Goal: Book appointment/travel/reservation

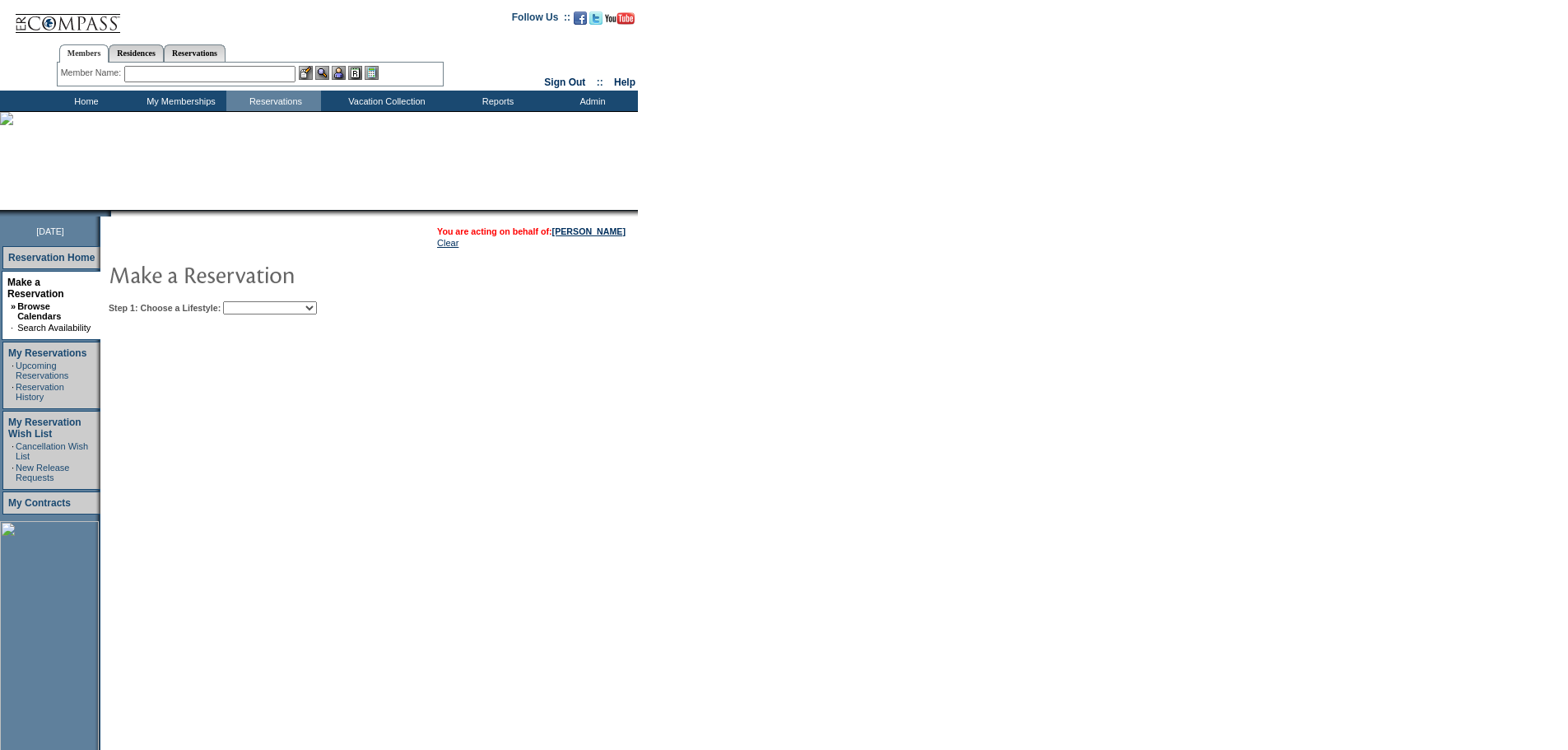
click at [317, 307] on select "Beach Leisure Metropolitan Mountain OIAL for Adventure OIAL for Couples OIAL fo…" at bounding box center [270, 307] width 94 height 13
select select "Metropolitan"
click at [251, 303] on select "Beach Leisure Metropolitan Mountain OIAL for Adventure OIAL for Couples OIAL fo…" at bounding box center [270, 307] width 94 height 13
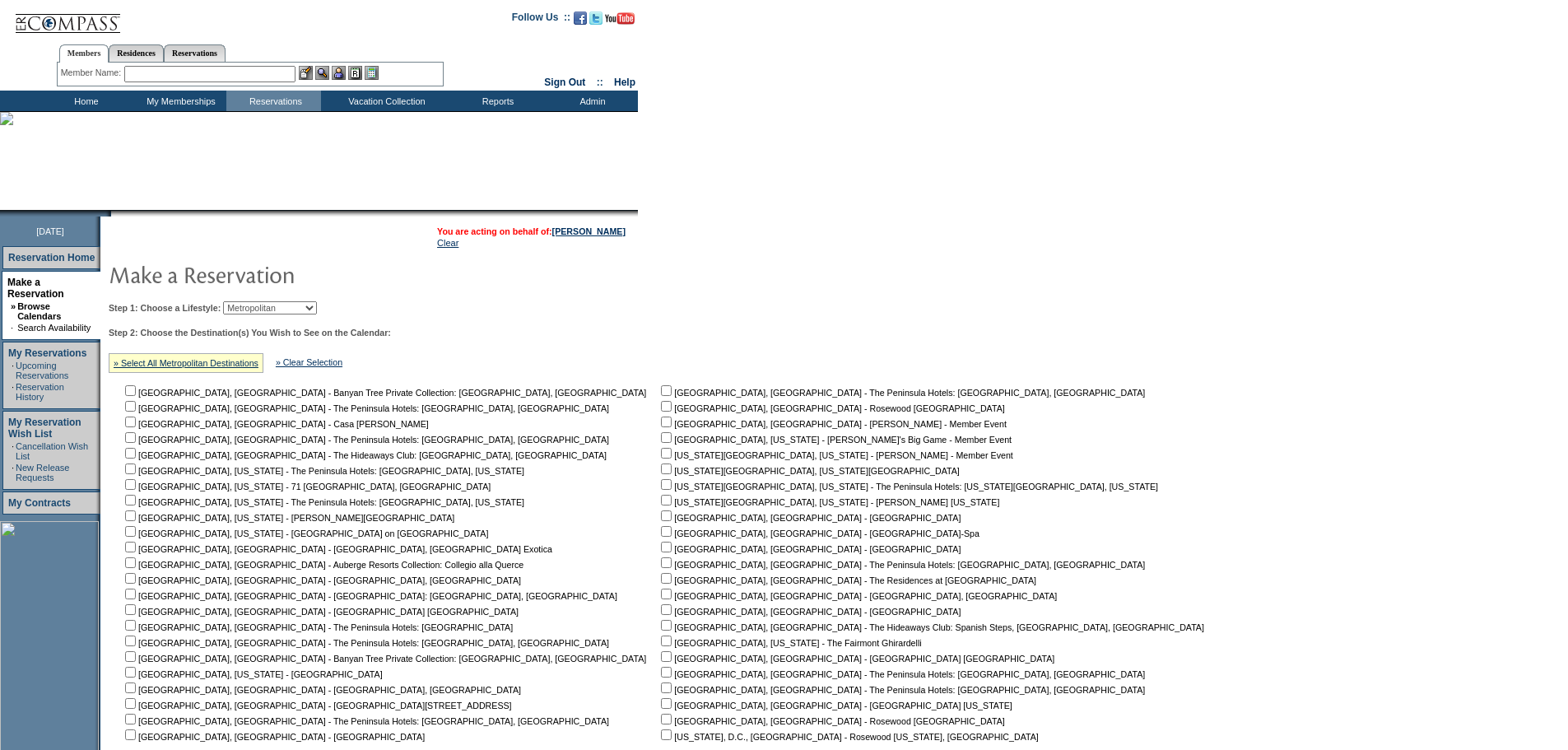
click at [661, 647] on input "checkbox" at bounding box center [666, 641] width 11 height 11
checkbox input "true"
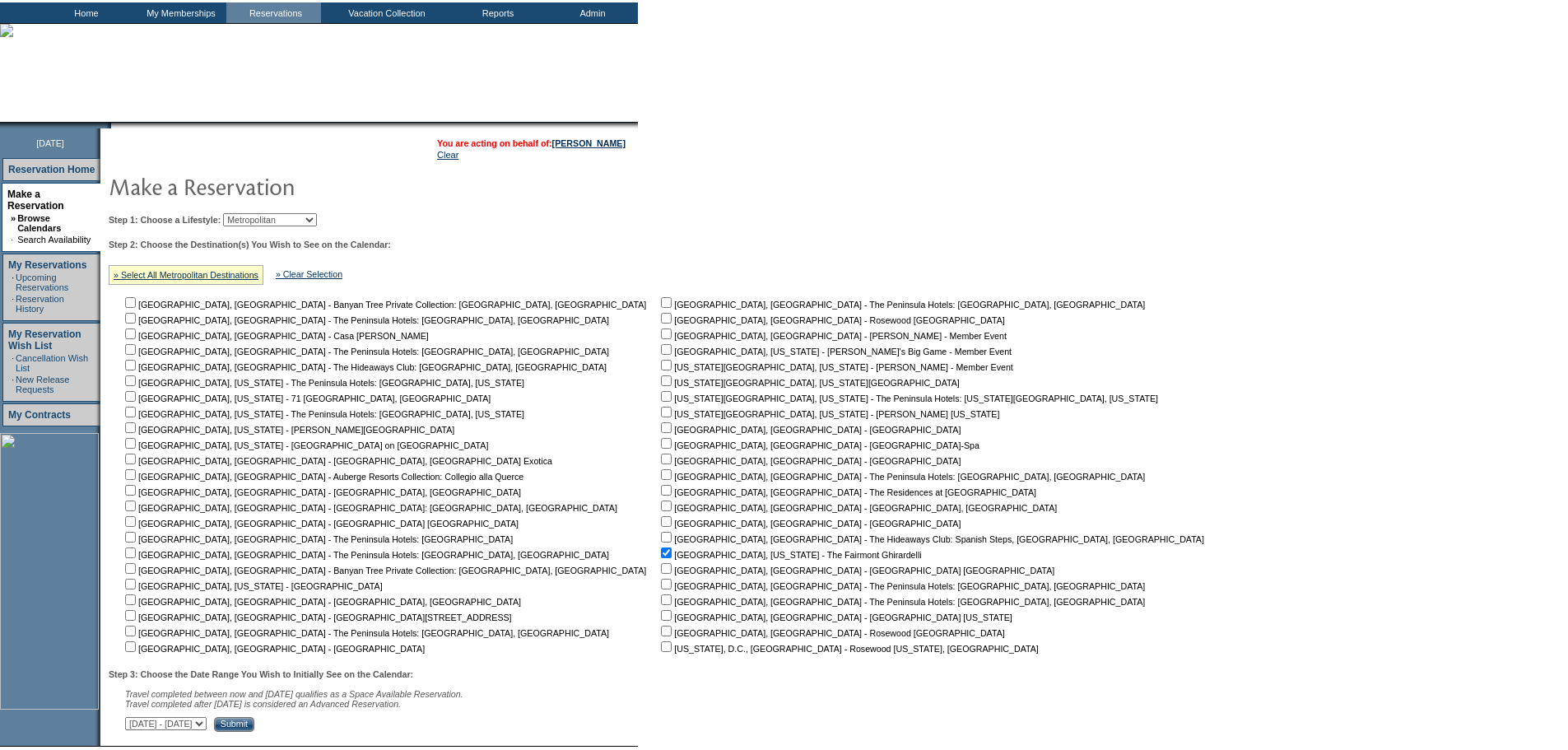
scroll to position [202, 0]
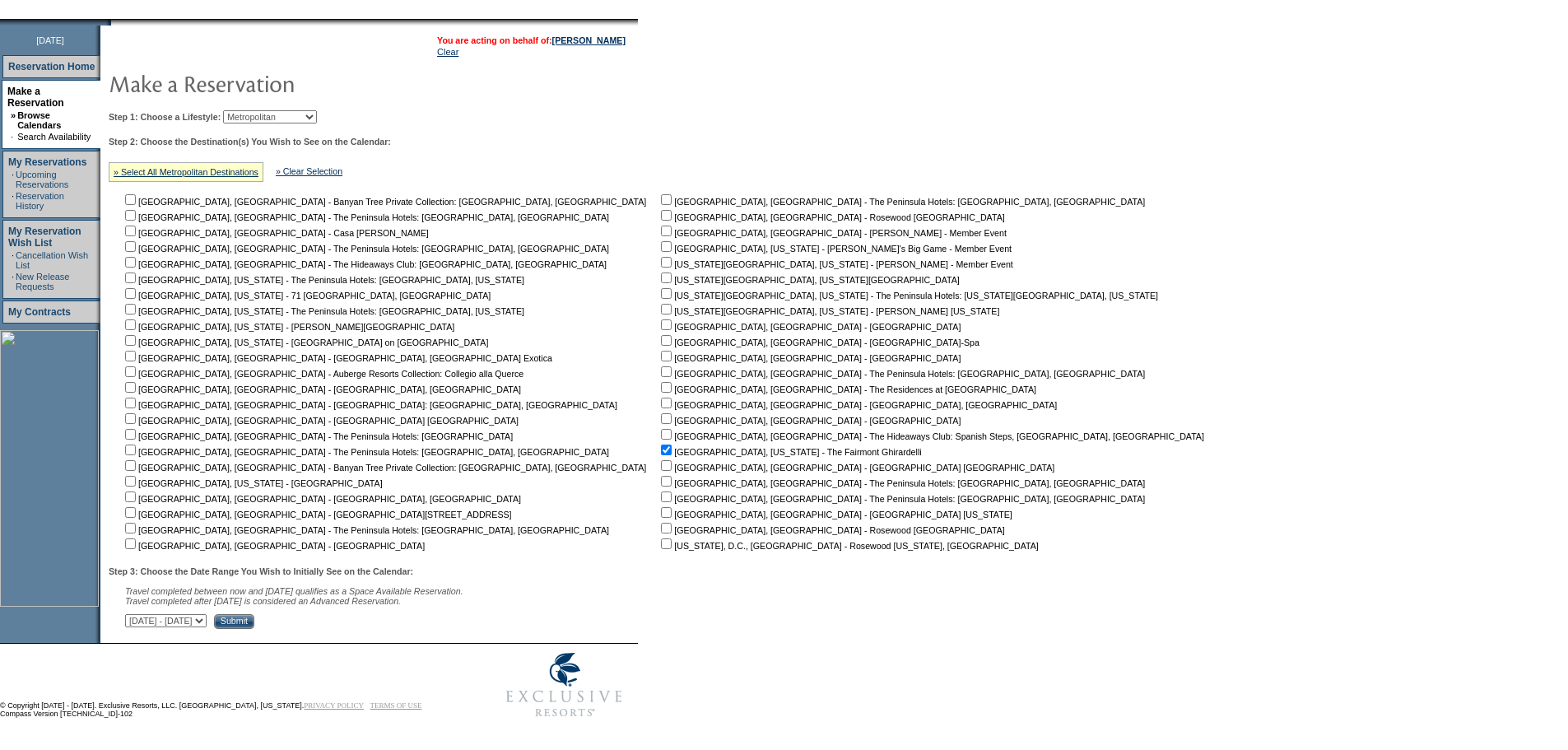
click at [207, 619] on select "[DATE] - [DATE] [DATE] - [DATE] [DATE] - [DATE] [DATE] - [DATE] [DATE] - [DATE]…" at bounding box center [166, 620] width 82 height 13
select select "[DATE]|[DATE]"
click at [134, 614] on select "[DATE] - [DATE] [DATE] - [DATE] [DATE] - [DATE] [DATE] - [DATE] [DATE] - [DATE]…" at bounding box center [166, 620] width 82 height 13
click at [255, 618] on input "Submit" at bounding box center [234, 621] width 41 height 15
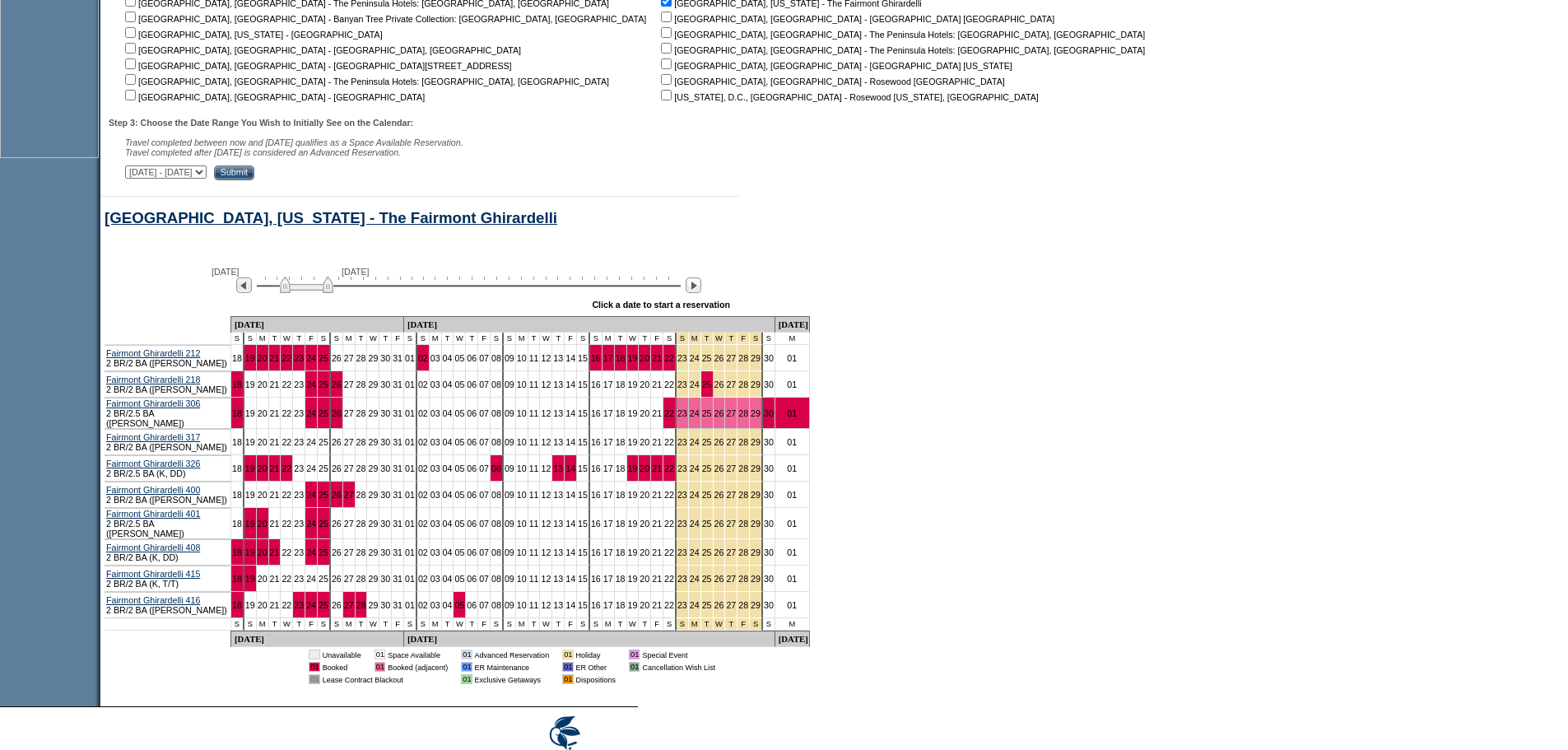
scroll to position [713, 0]
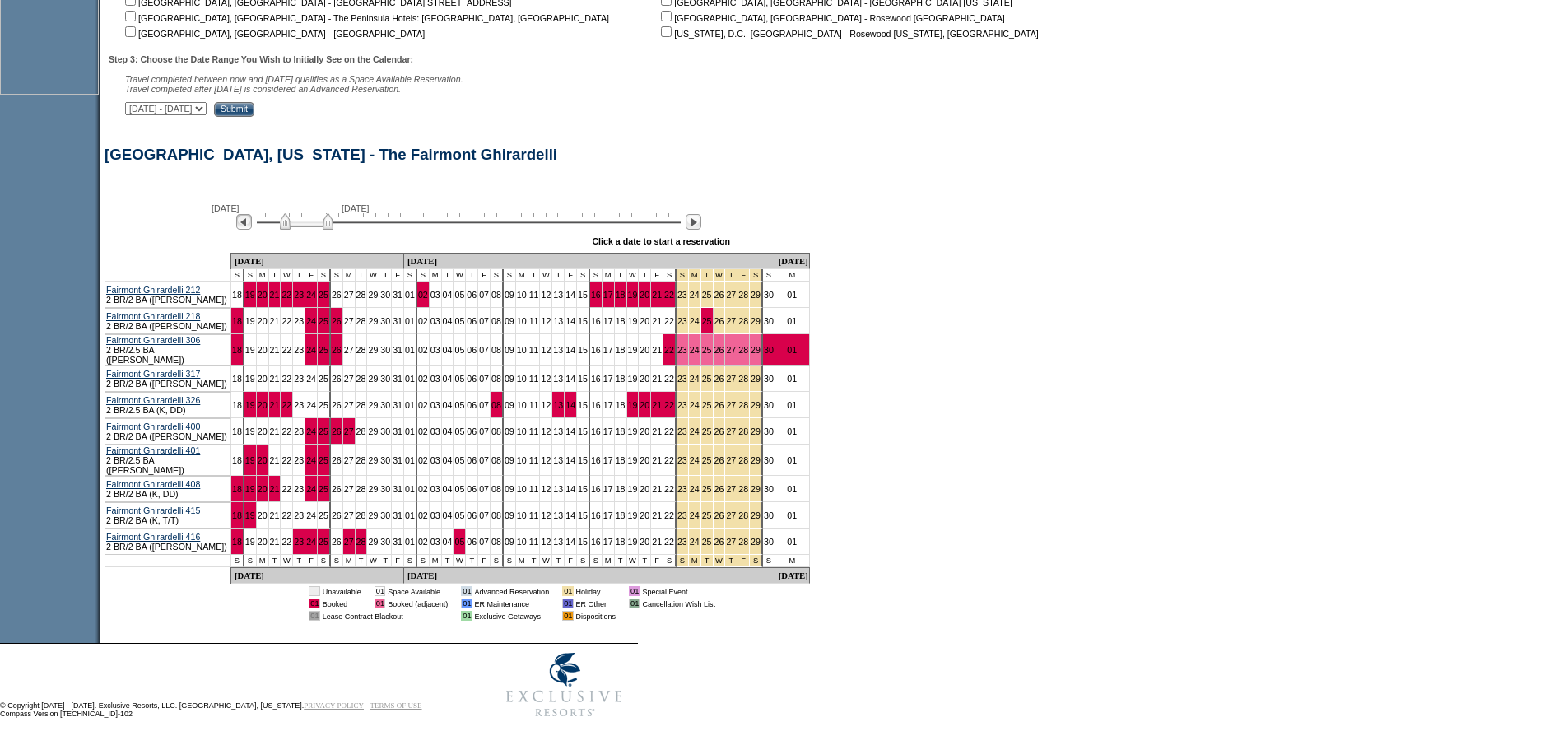
click at [252, 227] on img at bounding box center [244, 222] width 16 height 16
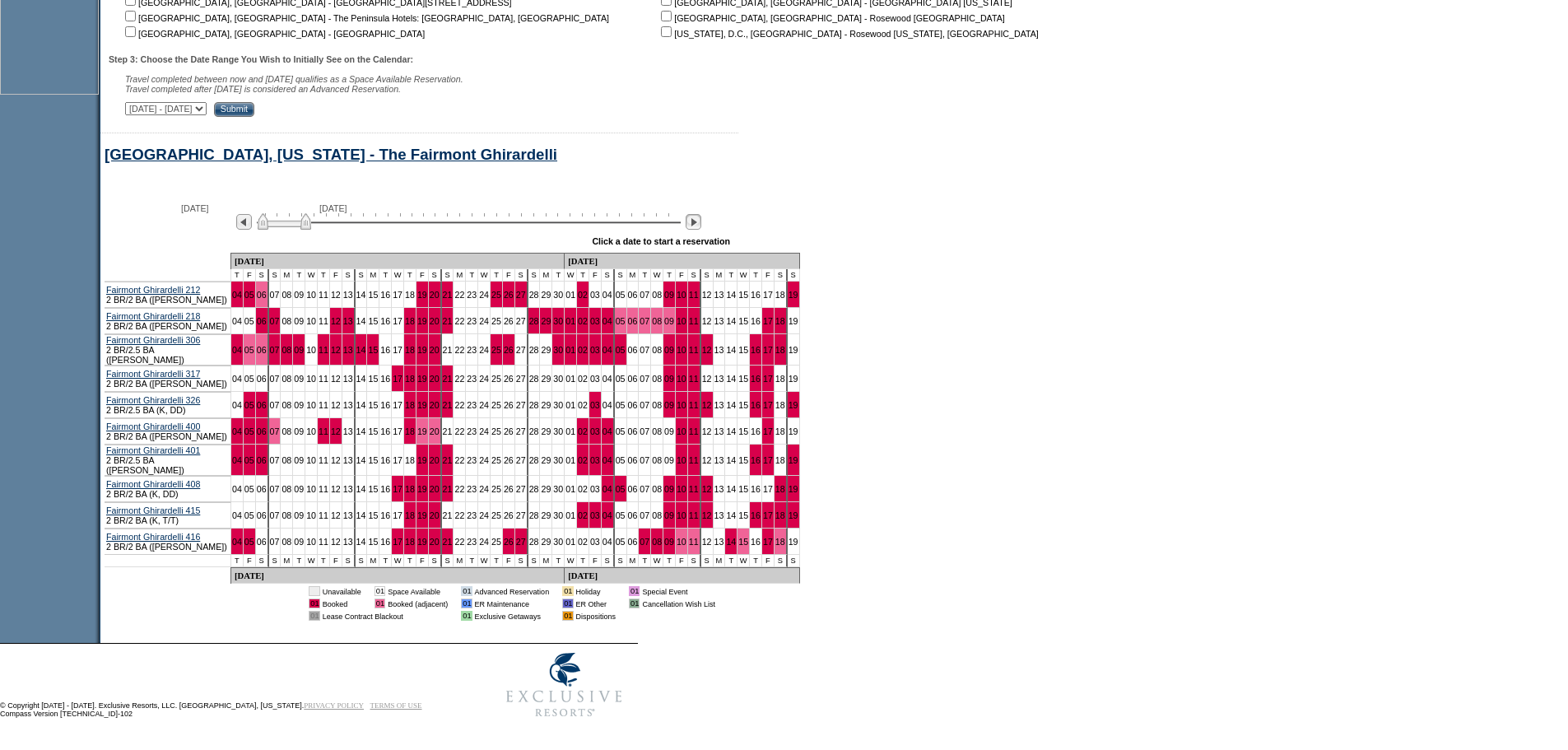
click at [699, 227] on img at bounding box center [693, 222] width 16 height 16
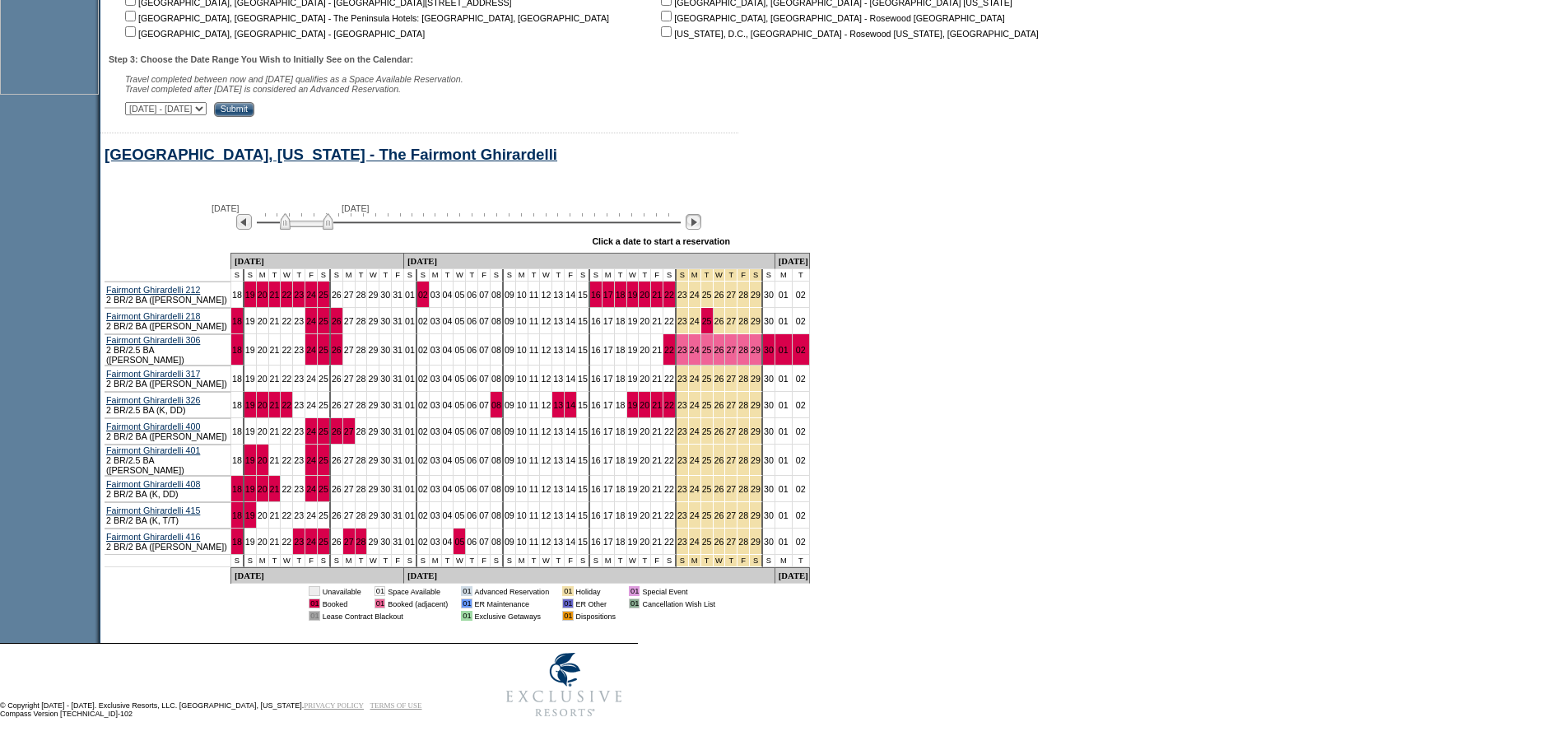
click at [699, 227] on img at bounding box center [693, 222] width 16 height 16
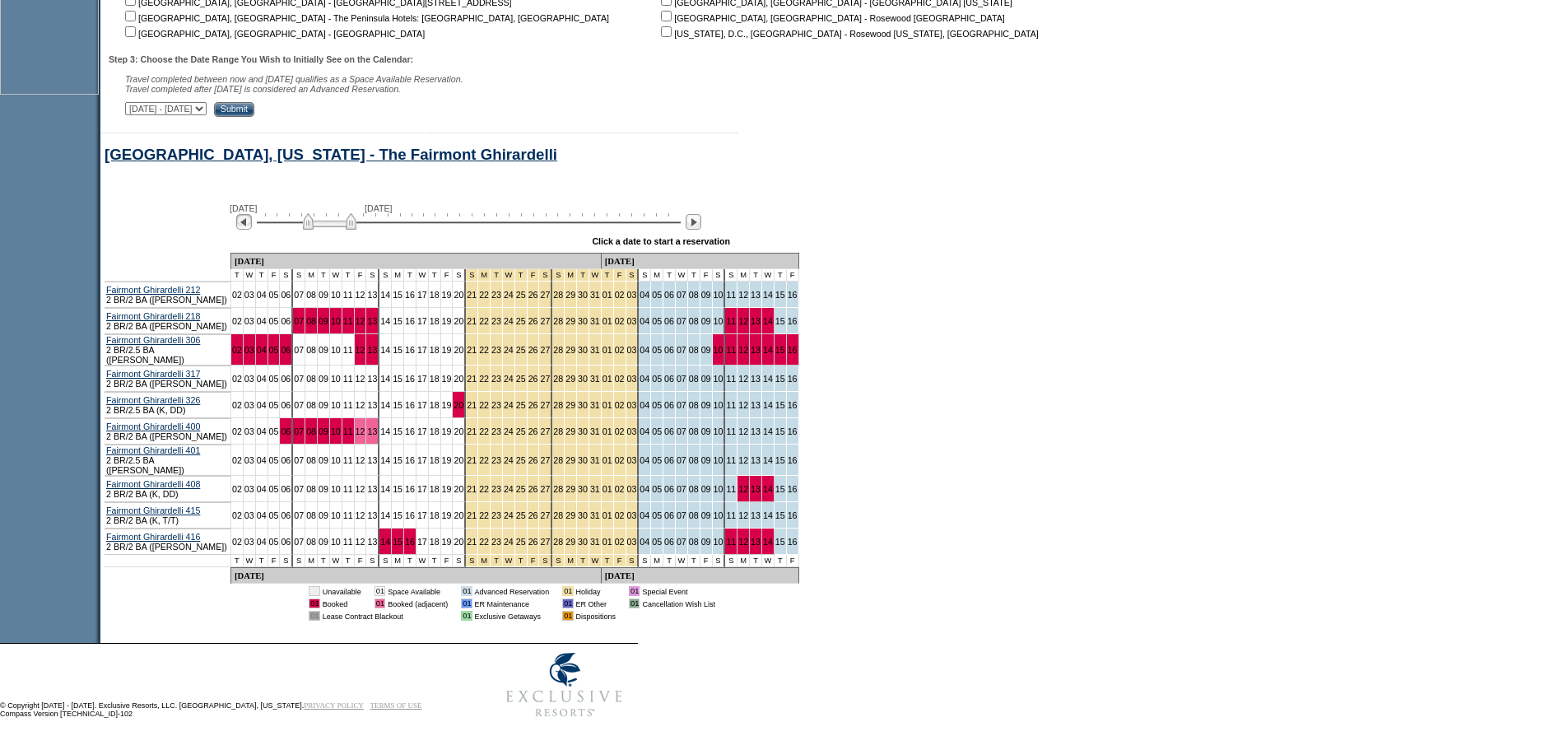
click at [252, 222] on img at bounding box center [244, 222] width 16 height 16
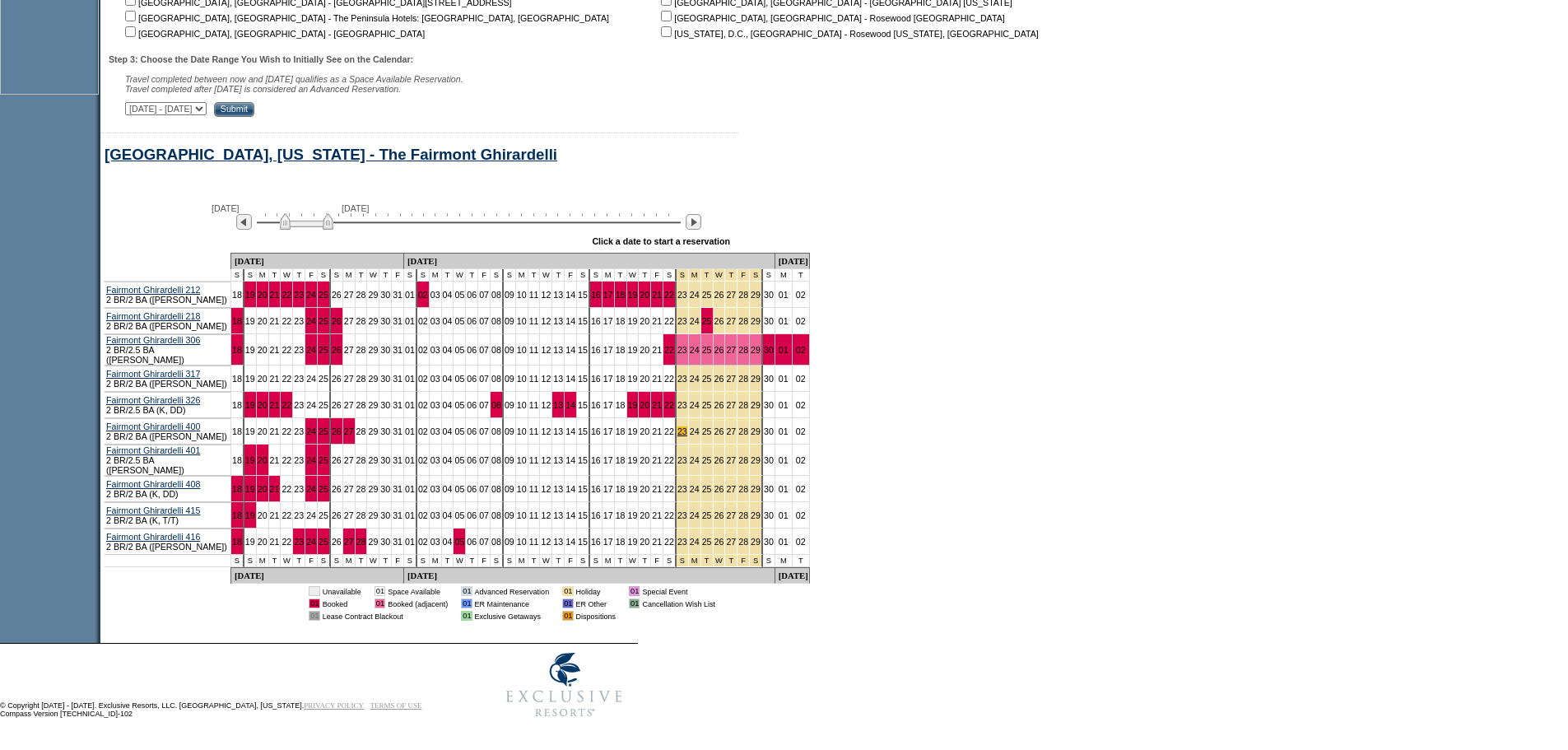
click at [678, 428] on link "23" at bounding box center [683, 432] width 10 height 10
